Goal: Information Seeking & Learning: Check status

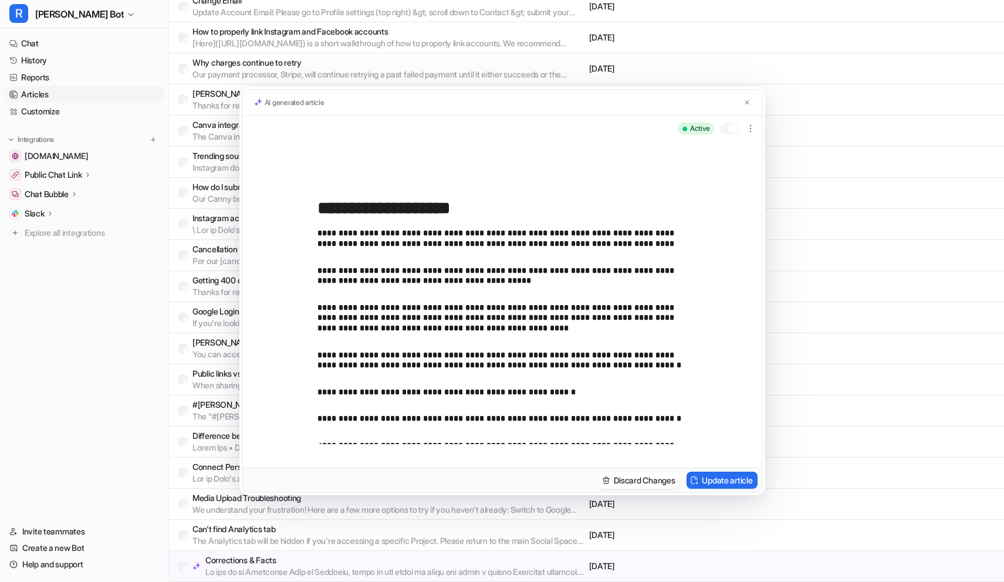
scroll to position [379, 0]
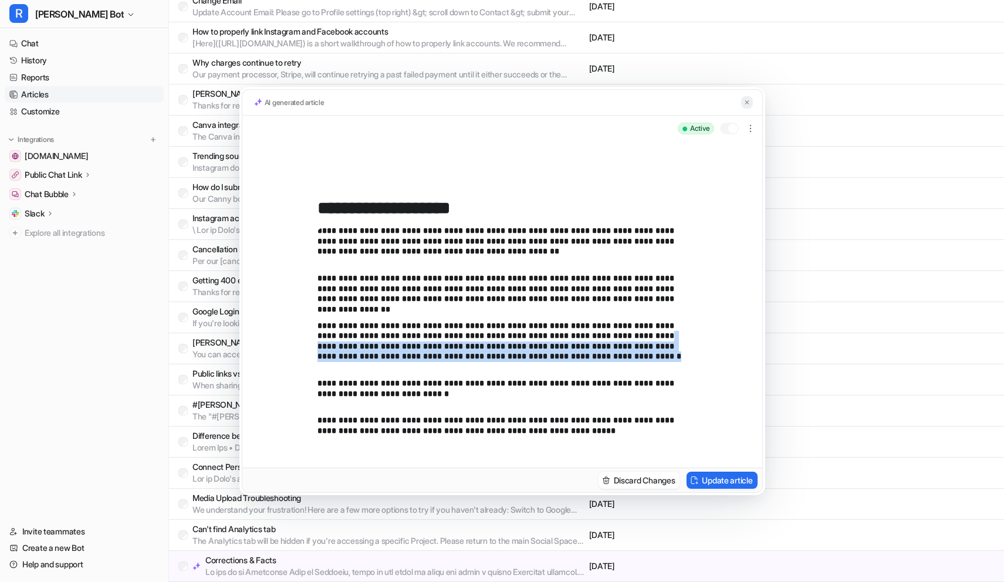
click at [745, 97] on button at bounding box center [747, 102] width 12 height 12
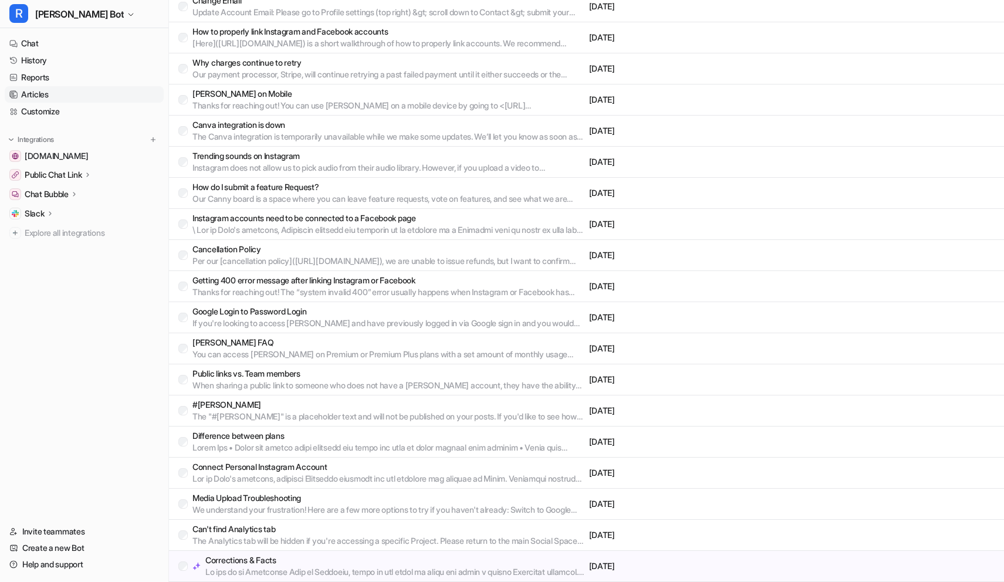
scroll to position [709, 0]
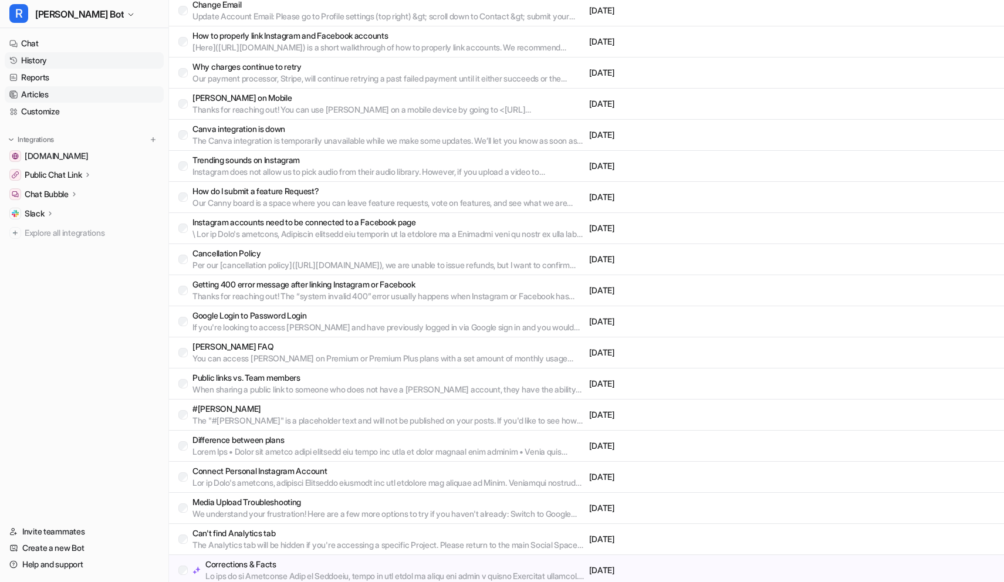
click at [49, 64] on link "History" at bounding box center [84, 60] width 159 height 16
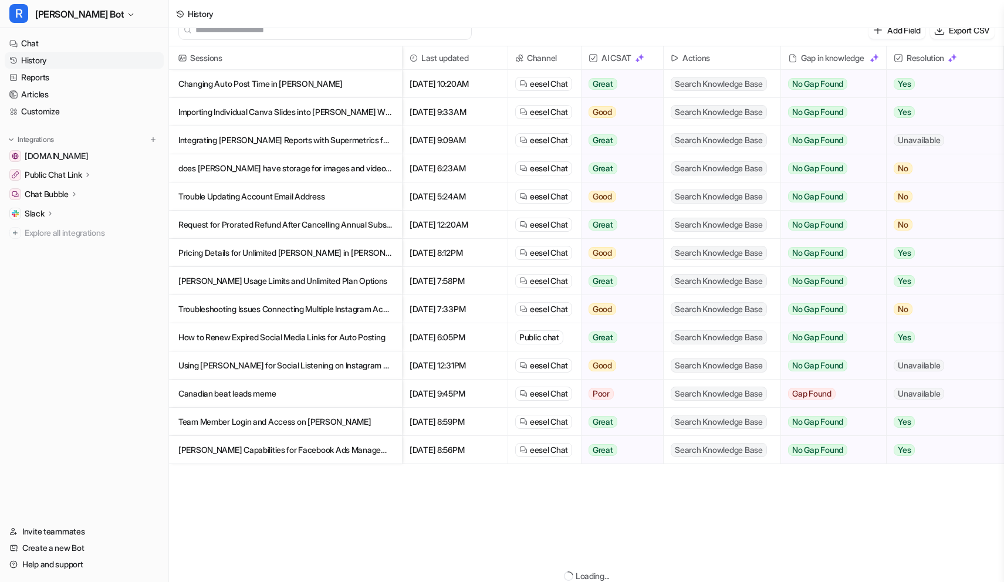
click at [275, 384] on p "Canadian beat leads meme" at bounding box center [285, 394] width 214 height 28
